Goal: Transaction & Acquisition: Purchase product/service

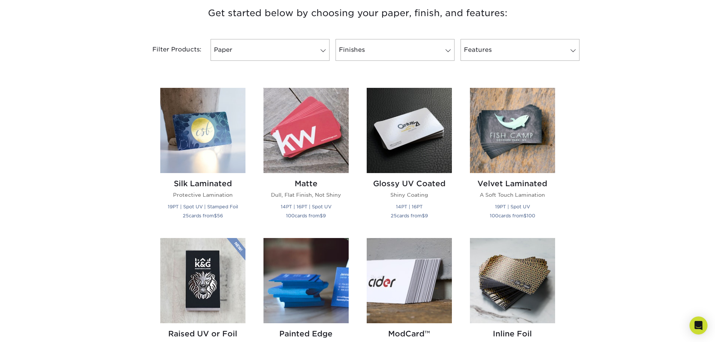
scroll to position [263, 0]
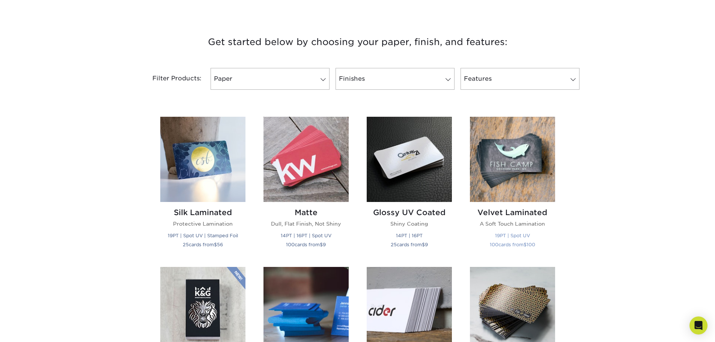
click at [516, 156] on img at bounding box center [512, 159] width 85 height 85
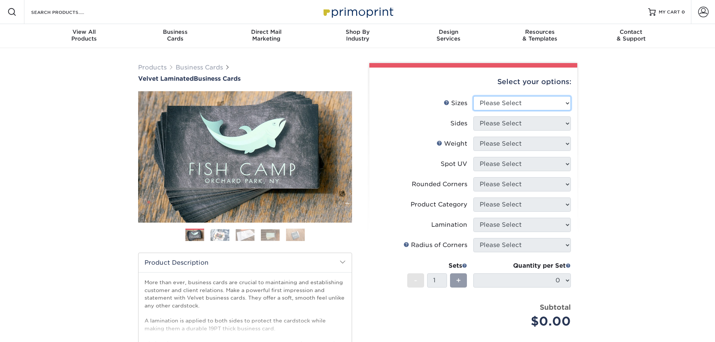
click at [527, 104] on select "Please Select 1.5" x 3.5" - Mini 1.75" x 3.5" - Mini 2" x 2" - Square 2" x 3" -…" at bounding box center [523, 103] width 98 height 14
select select "2.00x3.50"
click at [474, 96] on select "Please Select 1.5" x 3.5" - Mini 1.75" x 3.5" - Mini 2" x 2" - Square 2" x 3" -…" at bounding box center [523, 103] width 98 height 14
click at [508, 124] on select "Please Select Print Both Sides Print Front Only" at bounding box center [523, 123] width 98 height 14
select select "13abbda7-1d64-4f25-8bb2-c179b224825d"
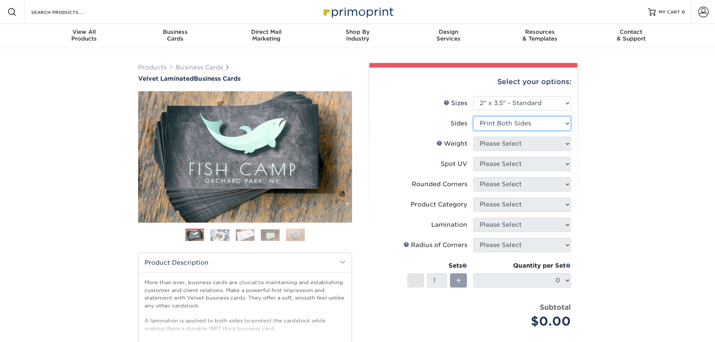
click at [474, 116] on select "Please Select Print Both Sides Print Front Only" at bounding box center [523, 123] width 98 height 14
click at [505, 146] on select "Please Select 16PT" at bounding box center [523, 144] width 98 height 14
select select "16PT"
click at [474, 137] on select "Please Select 16PT" at bounding box center [523, 144] width 98 height 14
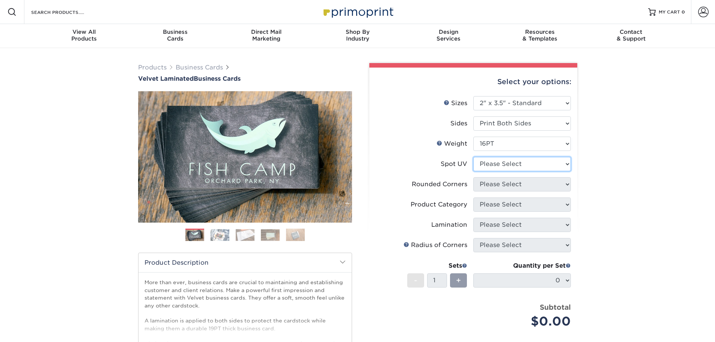
click at [504, 165] on select "Please Select No Spot UV Front and Back (Both Sides) Front Only Back Only" at bounding box center [523, 164] width 98 height 14
select select "0"
click at [474, 157] on select "Please Select No Spot UV Front and Back (Both Sides) Front Only Back Only" at bounding box center [523, 164] width 98 height 14
click at [496, 187] on select "Please Select Yes - Round 2 Corners Yes - Round 4 Corners No" at bounding box center [523, 184] width 98 height 14
select select "0"
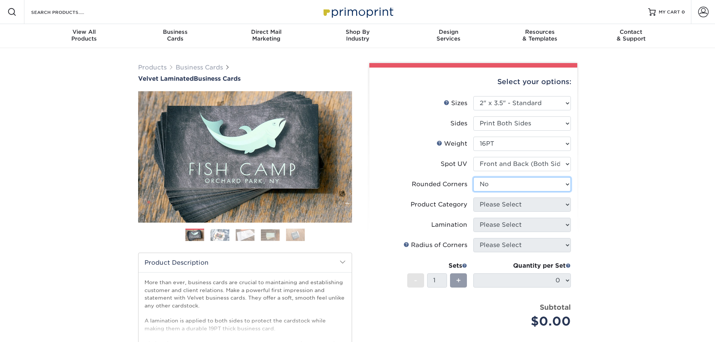
click at [474, 177] on select "Please Select Yes - Round 2 Corners Yes - Round 4 Corners No" at bounding box center [523, 184] width 98 height 14
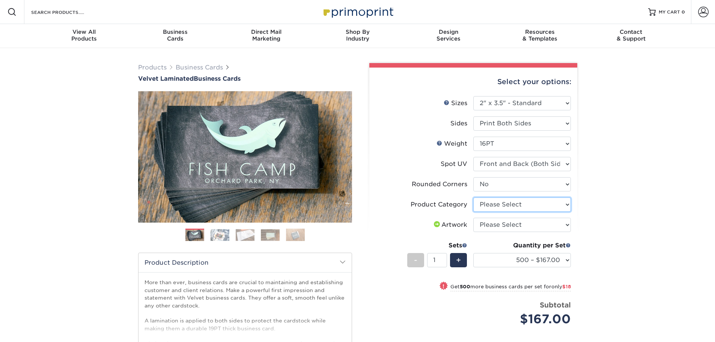
click at [496, 208] on select "Please Select Business Cards" at bounding box center [523, 205] width 98 height 14
select select "3b5148f1-0588-4f88-a218-97bcfdce65c1"
click at [474, 198] on select "Please Select Business Cards" at bounding box center [523, 205] width 98 height 14
click at [493, 227] on select "Please Select I will upload files I need a design - $100" at bounding box center [523, 225] width 98 height 14
select select "upload"
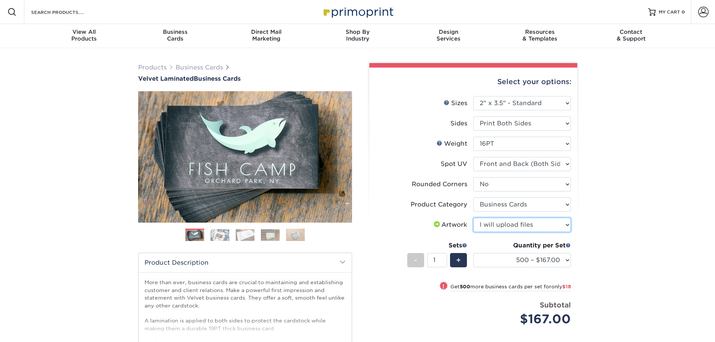
click at [474, 218] on select "Please Select I will upload files I need a design - $100" at bounding box center [523, 225] width 98 height 14
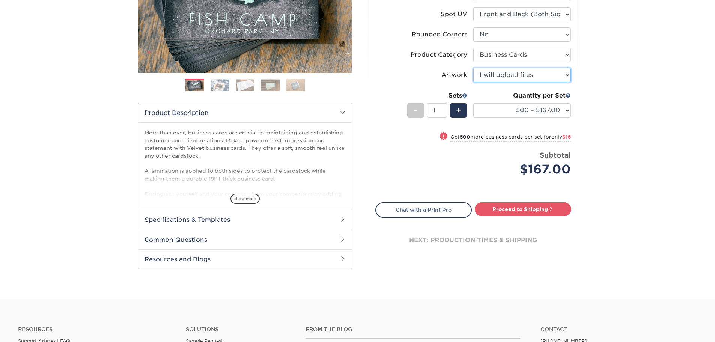
scroll to position [150, 0]
